Goal: Check status: Check status

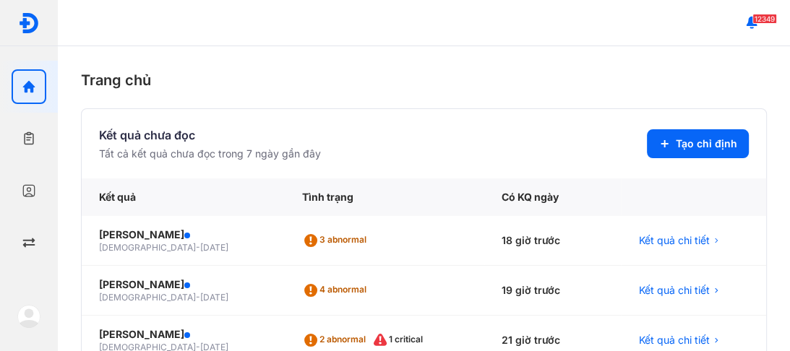
scroll to position [116, 0]
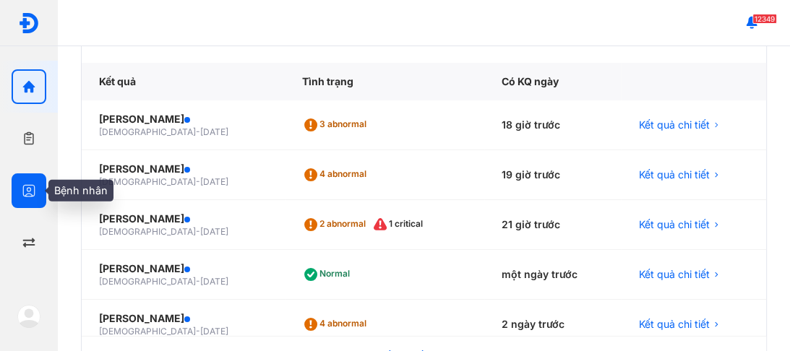
click at [22, 188] on icon "button" at bounding box center [29, 191] width 14 height 14
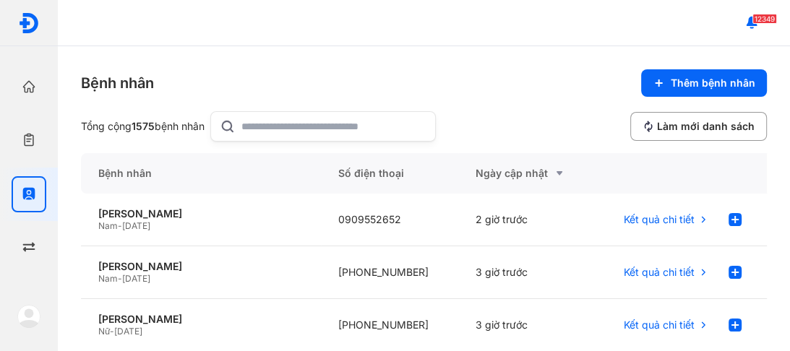
click at [314, 122] on input "text" at bounding box center [333, 126] width 185 height 29
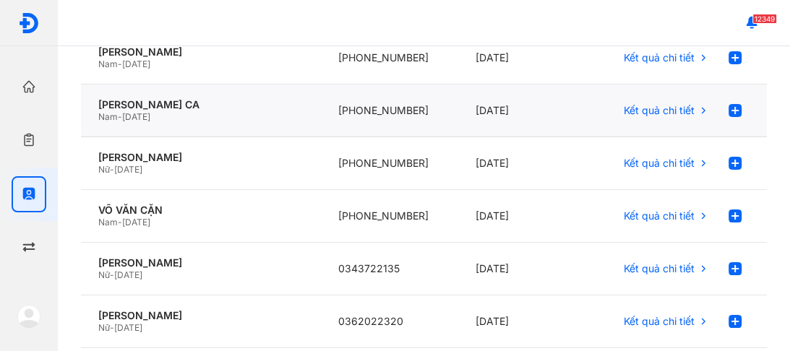
scroll to position [231, 0]
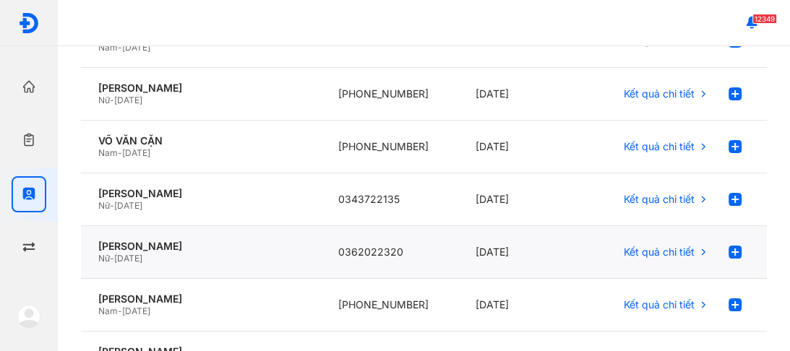
type input "**"
click at [165, 254] on div "Nữ - 01/01/1962" at bounding box center [200, 259] width 205 height 12
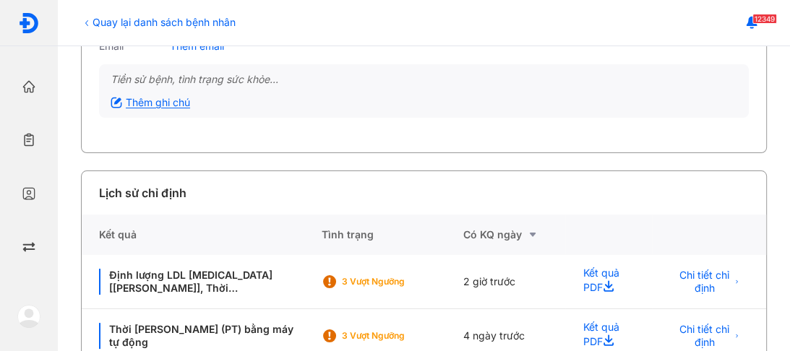
scroll to position [173, 0]
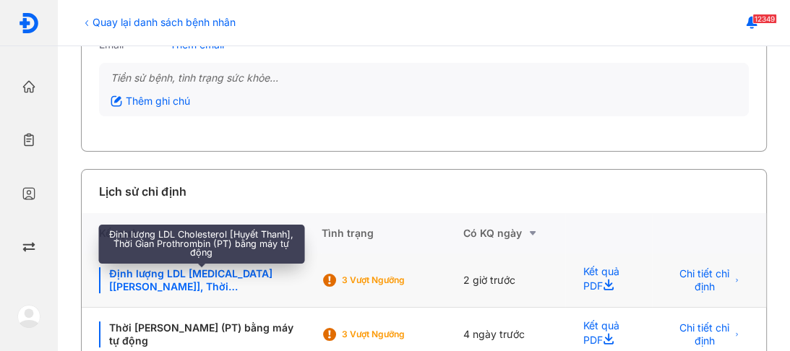
click at [213, 281] on div "Định lượng LDL Cholesterol [Huyết Thanh], Thời Gian Prothrombin (PT) bằng máy t…" at bounding box center [201, 280] width 204 height 26
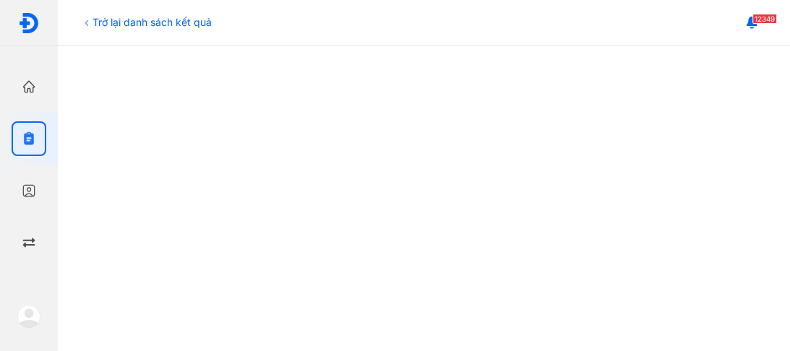
scroll to position [231, 0]
